Goal: Information Seeking & Learning: Learn about a topic

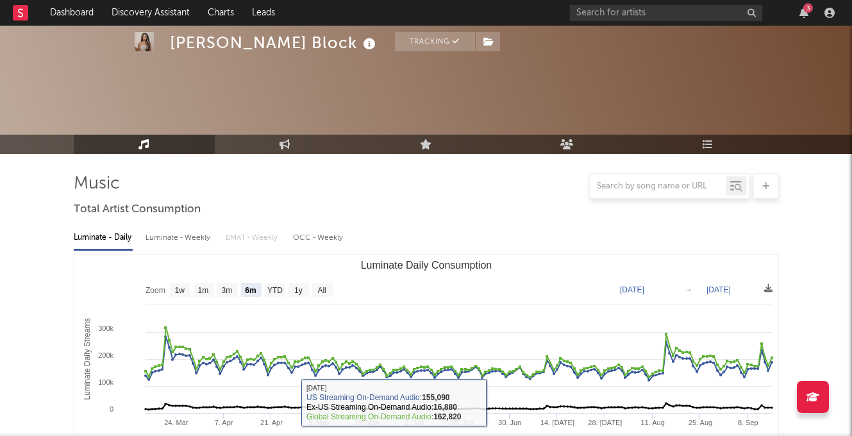
select select "6m"
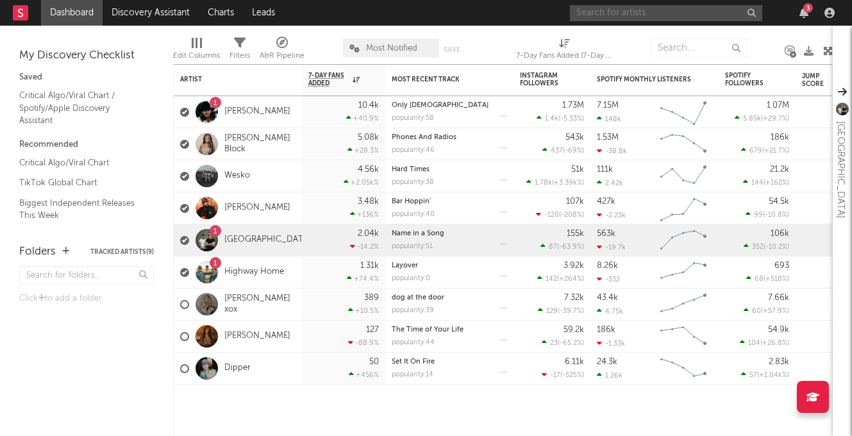
click at [607, 14] on input "text" at bounding box center [666, 13] width 192 height 16
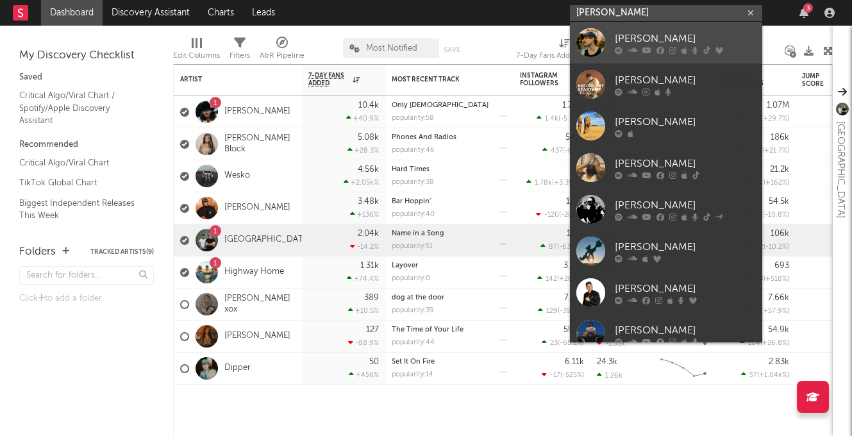
type input "[PERSON_NAME]"
click at [639, 31] on div "[PERSON_NAME]" at bounding box center [685, 38] width 141 height 15
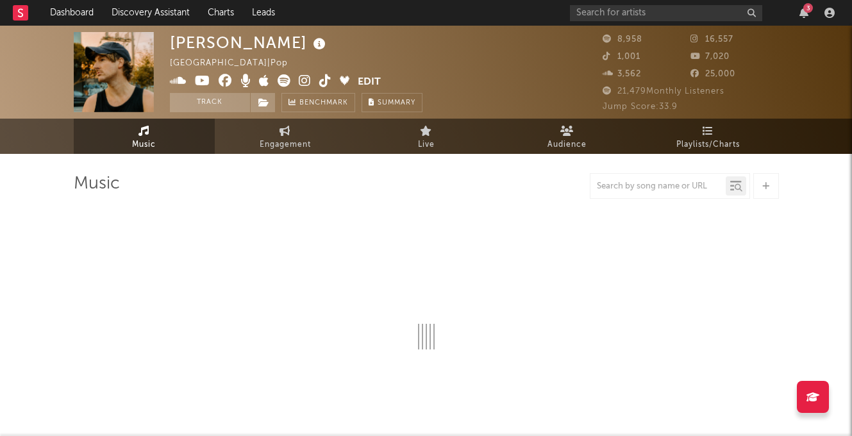
select select "6m"
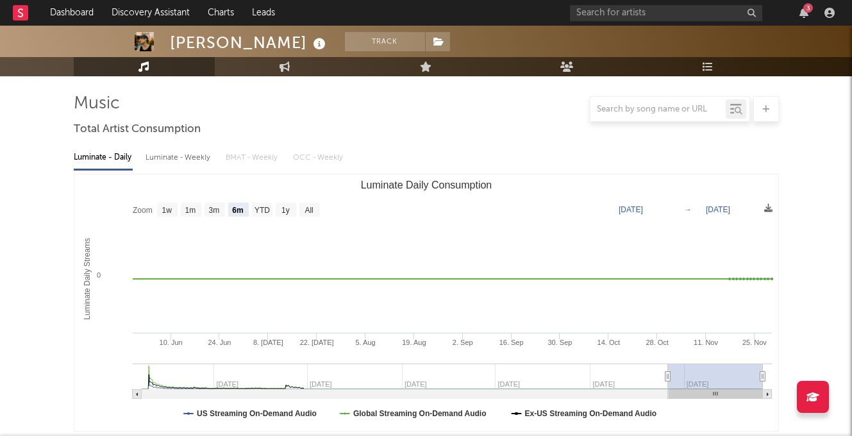
scroll to position [66, 0]
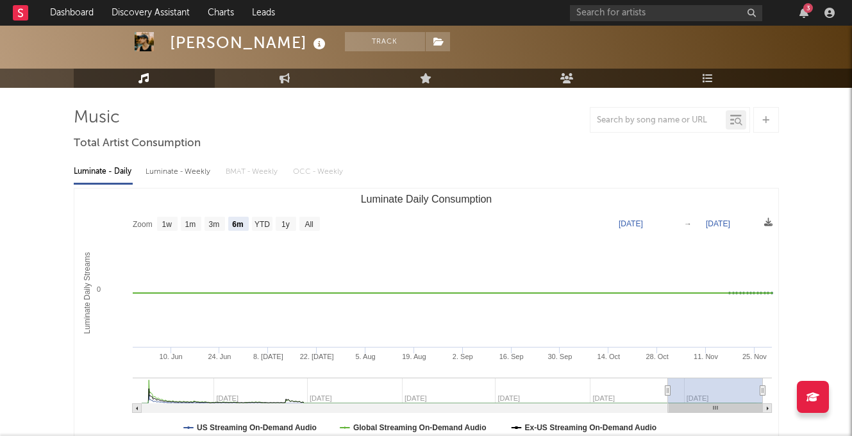
click at [186, 175] on div "Luminate - Weekly" at bounding box center [179, 172] width 67 height 22
select select "6m"
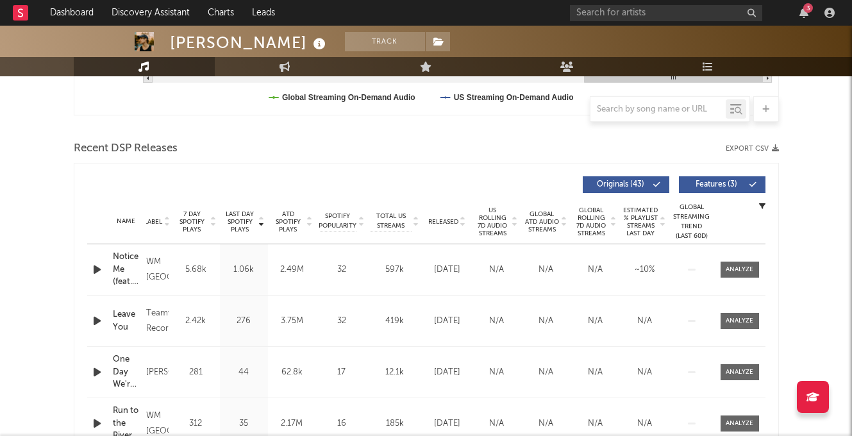
scroll to position [497, 0]
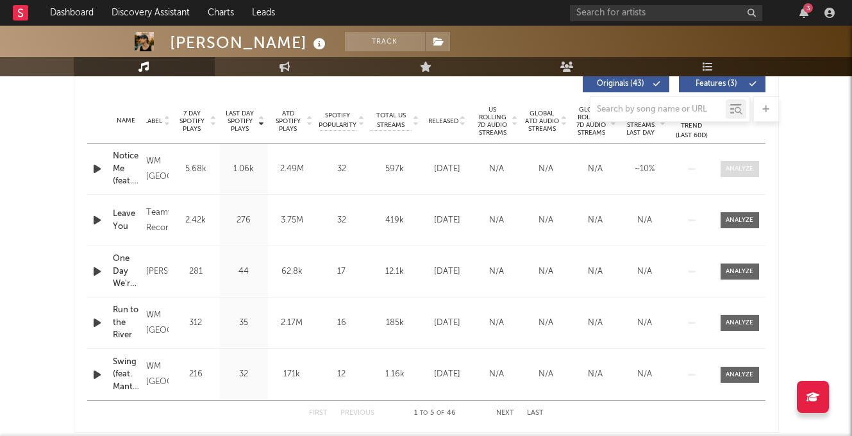
click at [747, 165] on div at bounding box center [740, 169] width 28 height 10
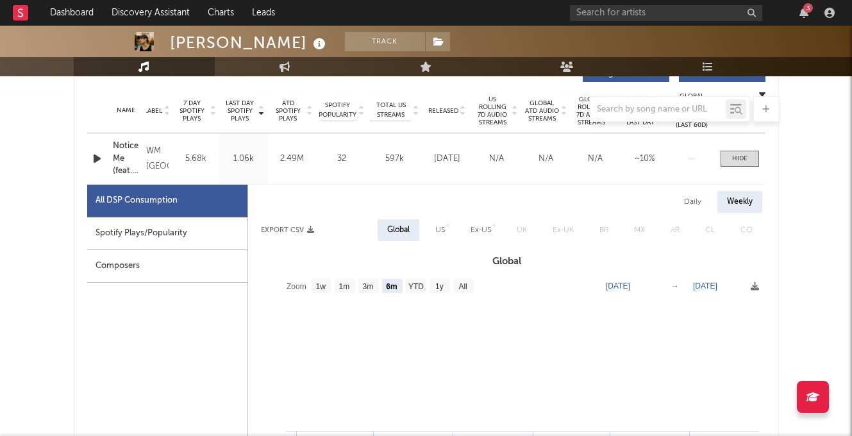
select select "6m"
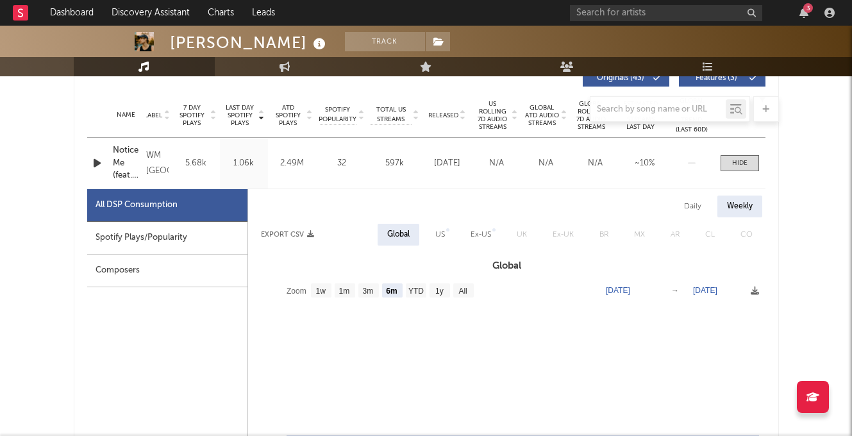
scroll to position [498, 0]
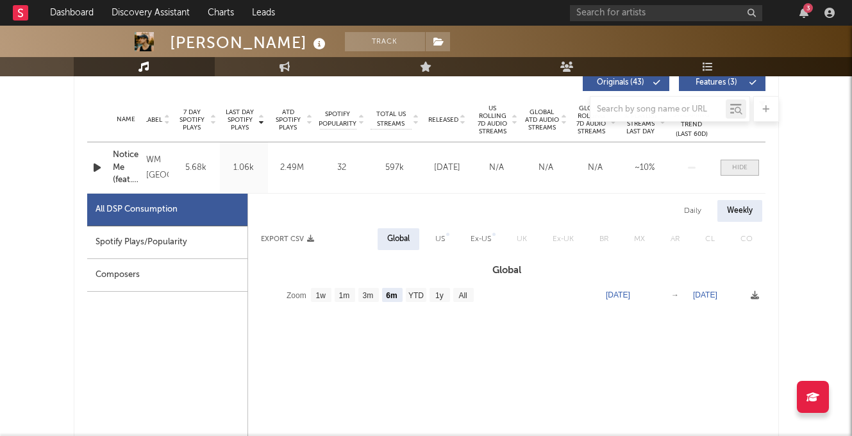
click at [734, 166] on div at bounding box center [739, 168] width 15 height 10
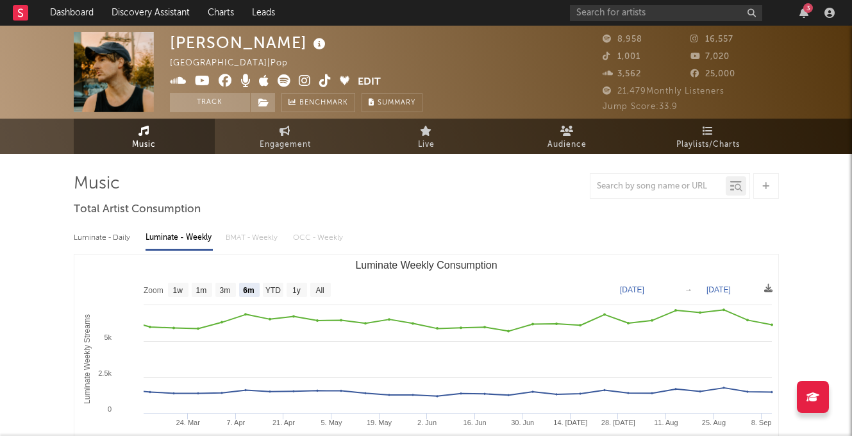
scroll to position [0, 0]
